Goal: Obtain resource: Download file/media

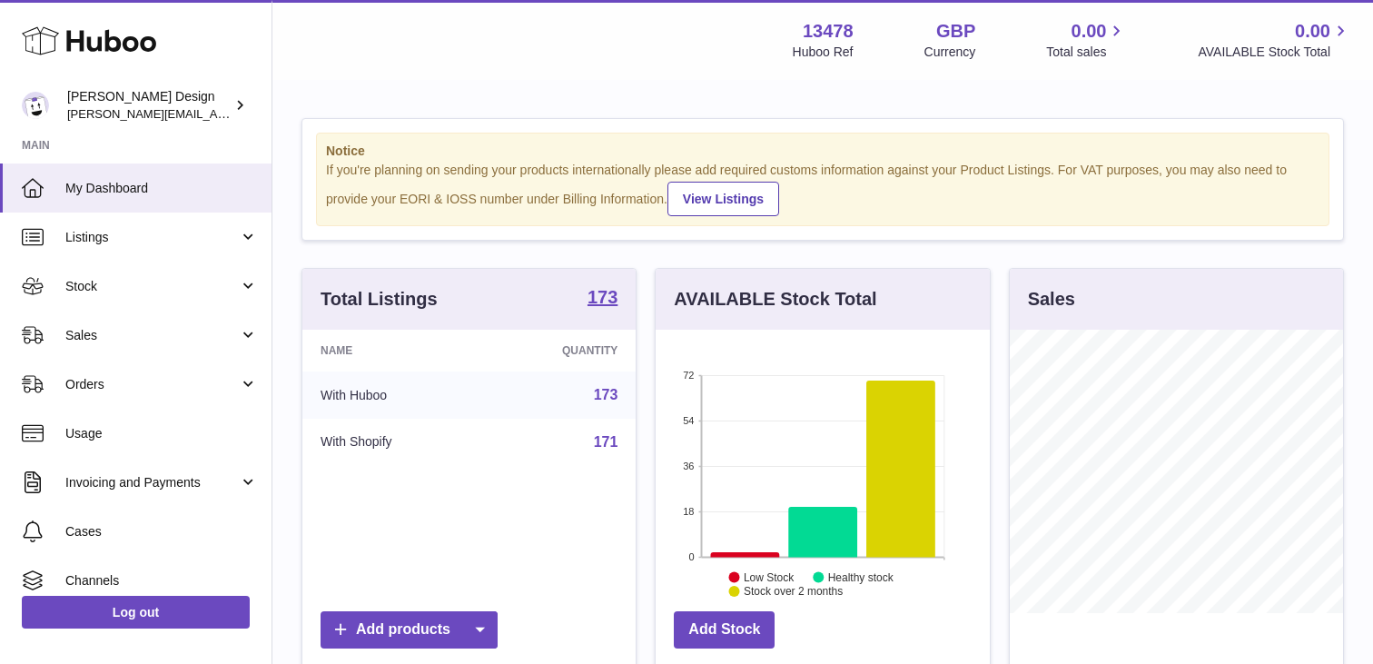
scroll to position [283, 333]
click at [220, 250] on link "Listings" at bounding box center [135, 236] width 271 height 49
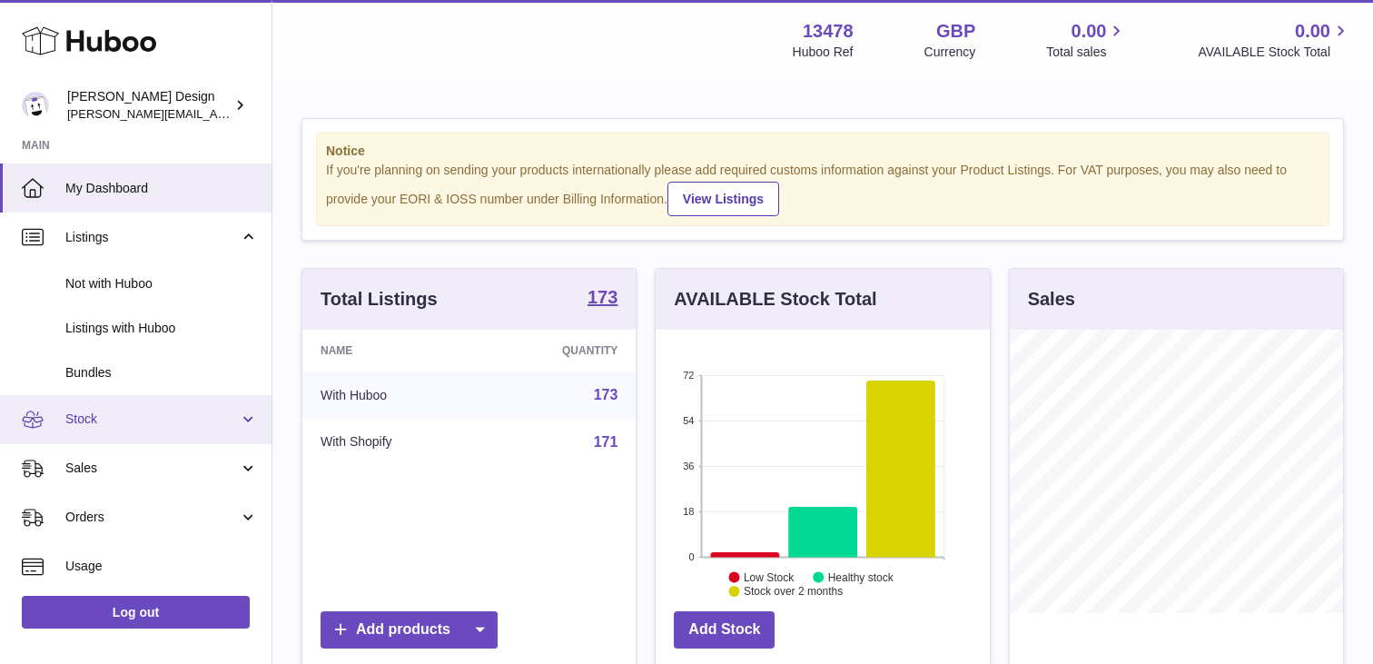
click at [156, 422] on span "Stock" at bounding box center [151, 418] width 173 height 17
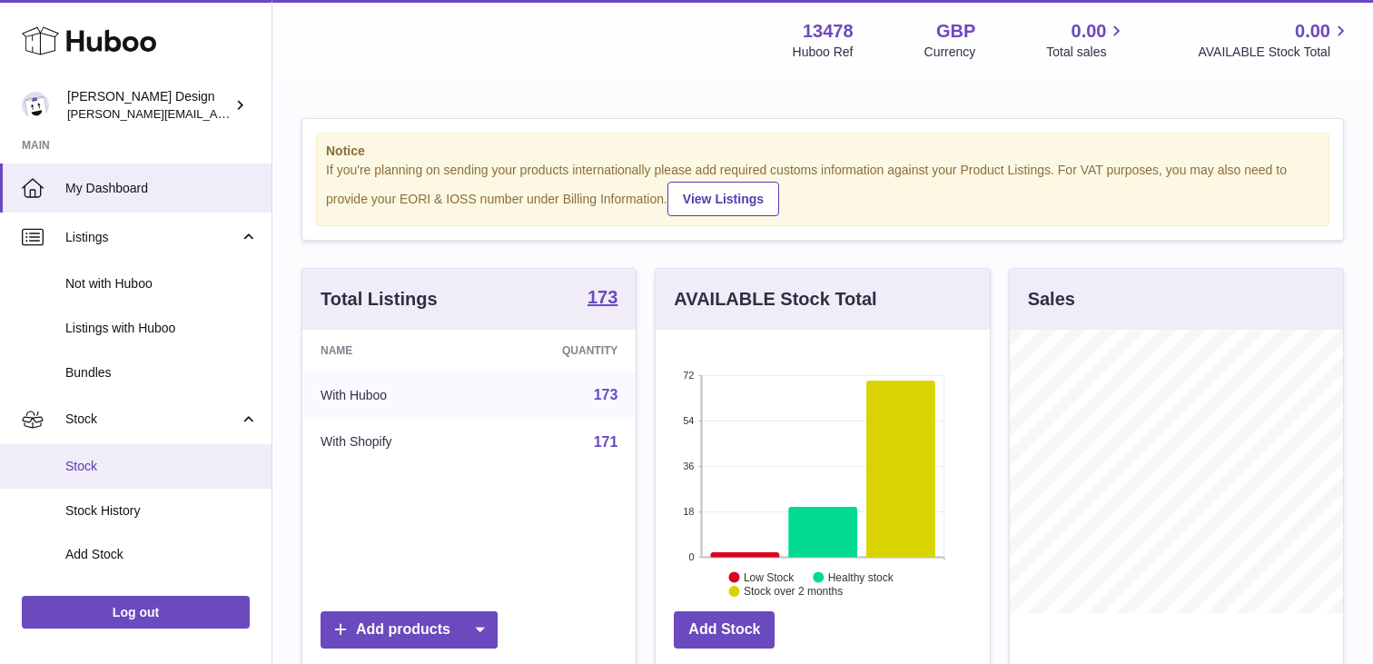
click at [142, 468] on span "Stock" at bounding box center [161, 466] width 192 height 17
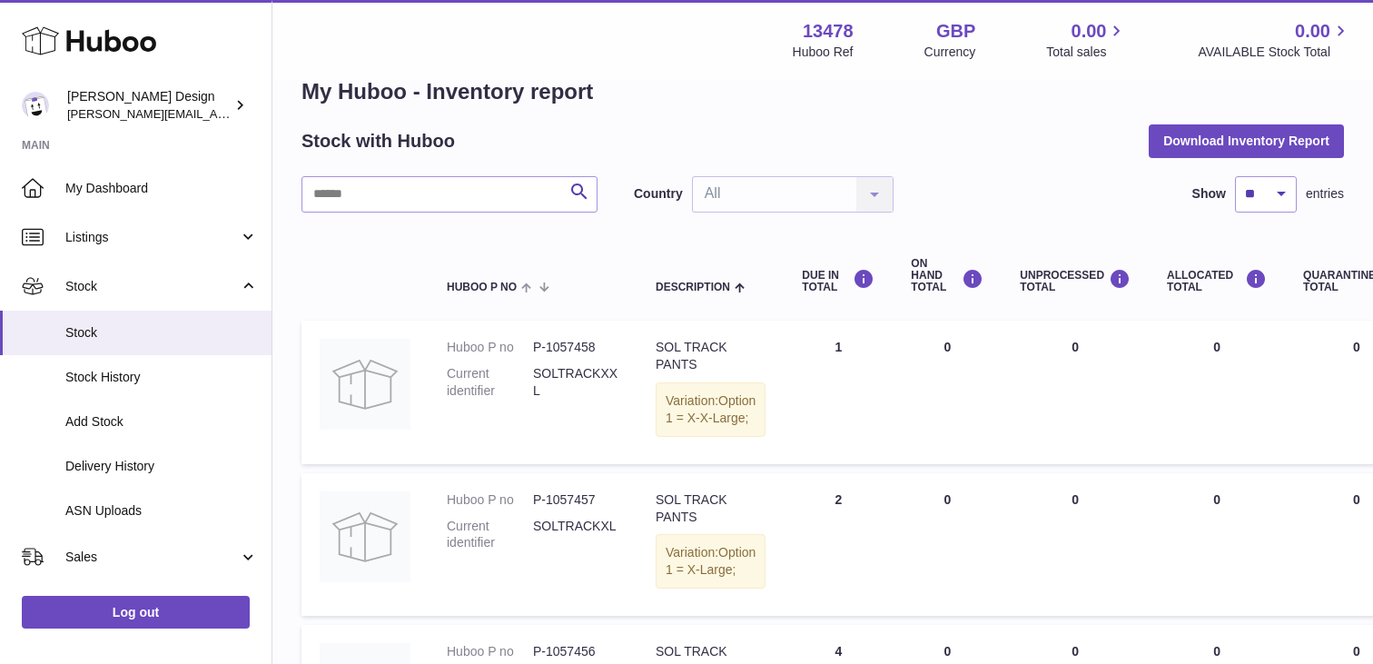
scroll to position [18, 0]
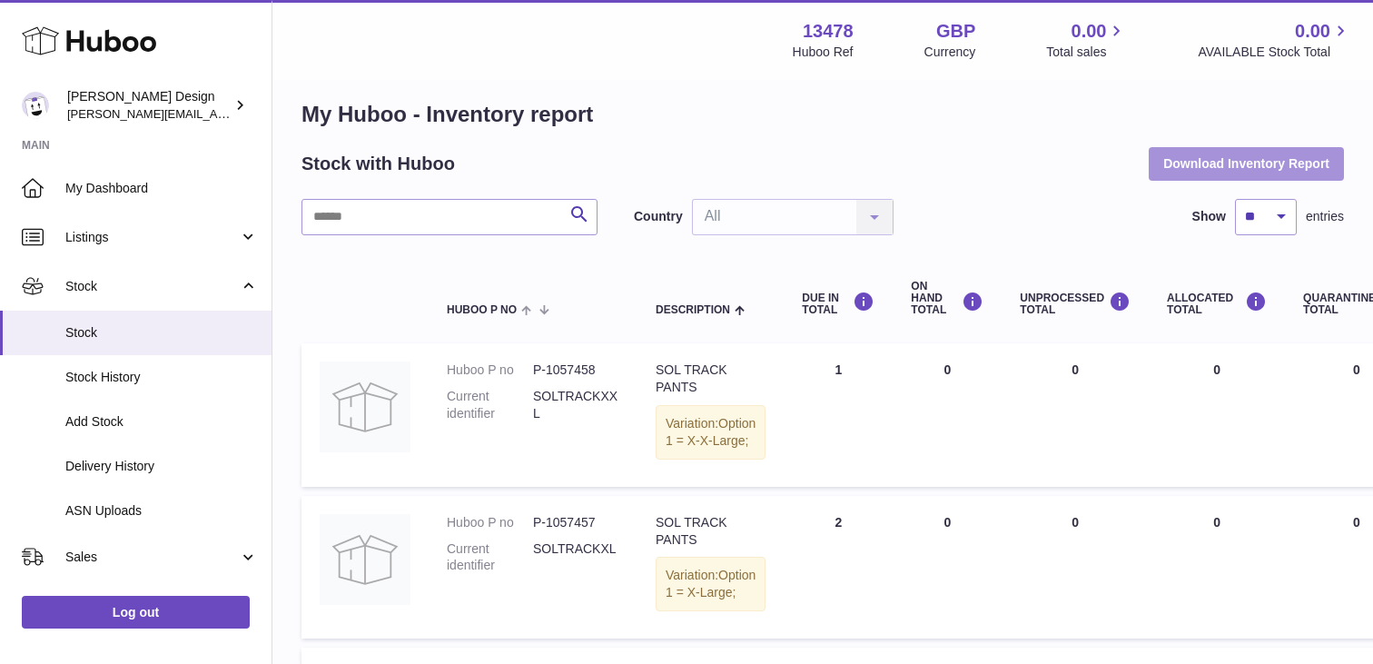
click at [1148, 163] on button "Download Inventory Report" at bounding box center [1245, 163] width 195 height 33
